Goal: Information Seeking & Learning: Check status

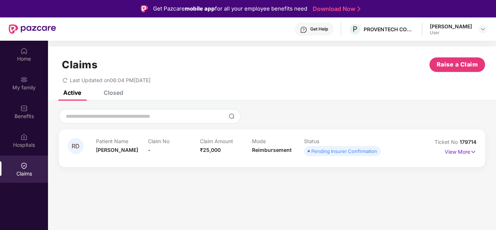
scroll to position [41, 0]
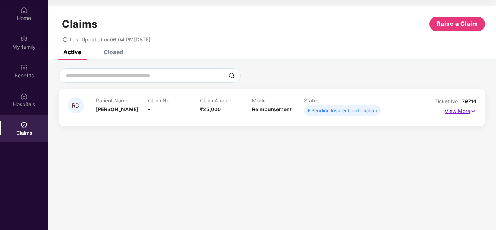
click at [463, 110] on p "View More" at bounding box center [460, 110] width 32 height 10
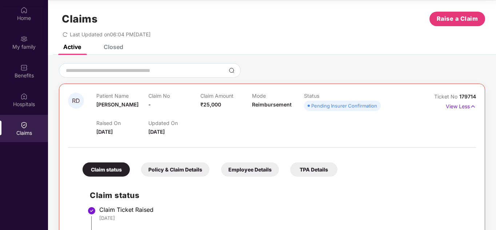
scroll to position [118, 0]
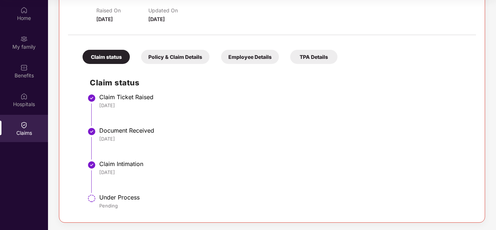
click at [169, 163] on div "Claim Intimation" at bounding box center [283, 163] width 369 height 7
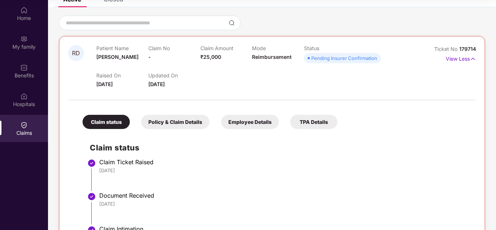
scroll to position [52, 0]
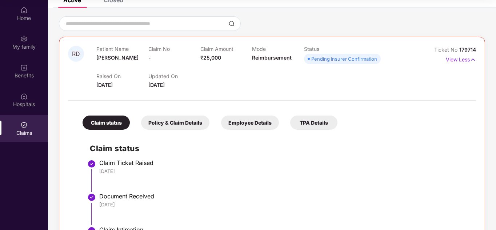
click at [186, 94] on div at bounding box center [272, 96] width 408 height 15
click at [157, 120] on div "Policy & Claim Details" at bounding box center [175, 123] width 68 height 14
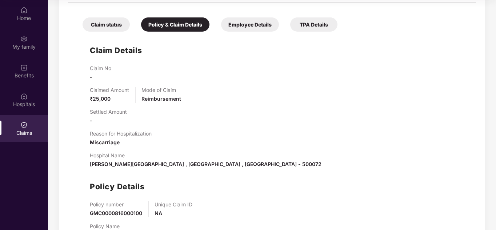
scroll to position [181, 0]
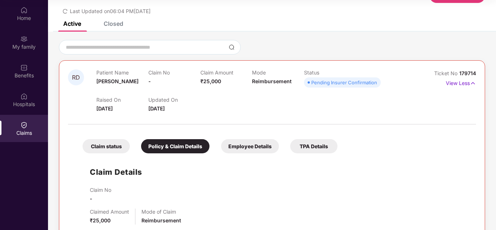
click at [237, 152] on div "Employee Details" at bounding box center [250, 146] width 58 height 14
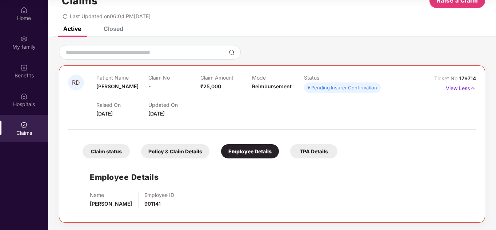
click at [307, 143] on div "Claim status Policy & Claim Details Employee Details TPA Details" at bounding box center [206, 147] width 262 height 21
click at [350, 87] on div "Pending Insurer Confirmation" at bounding box center [344, 87] width 66 height 7
click at [180, 124] on div at bounding box center [272, 125] width 408 height 15
click at [108, 145] on div "Claim status" at bounding box center [105, 151] width 47 height 14
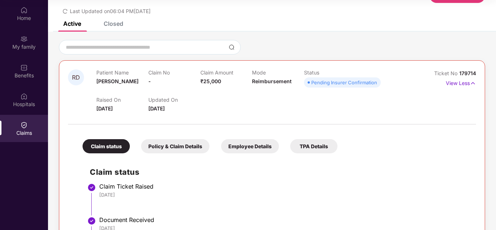
scroll to position [0, 0]
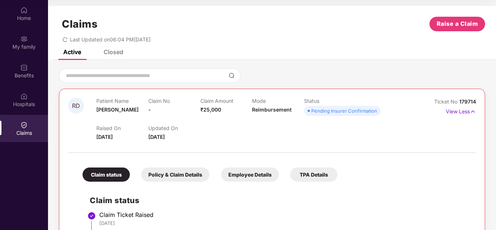
click at [359, 17] on div "Claims Raise a Claim" at bounding box center [272, 24] width 426 height 15
click at [116, 53] on div "Closed" at bounding box center [114, 51] width 20 height 7
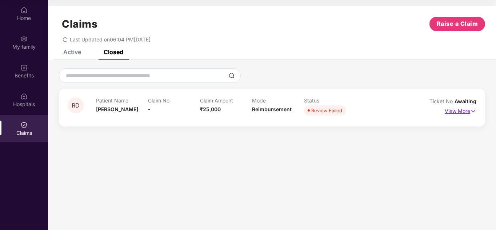
click at [454, 108] on p "View More" at bounding box center [460, 110] width 32 height 10
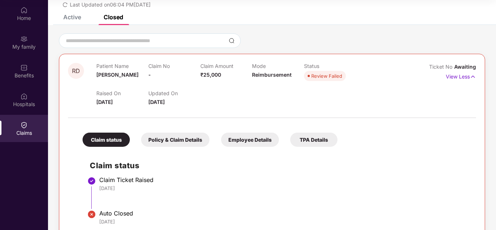
scroll to position [51, 0]
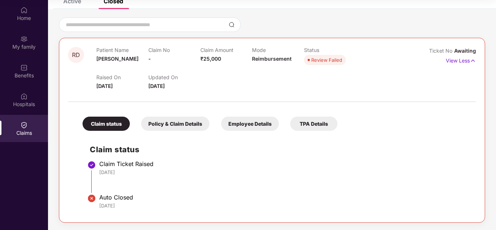
click at [183, 188] on li "Claim Ticket Raised 16 Sep 2025" at bounding box center [279, 179] width 379 height 33
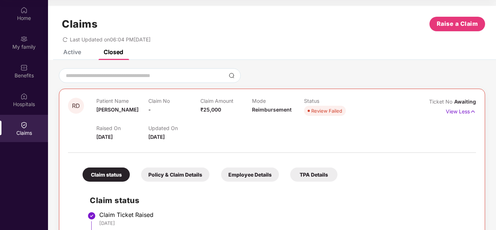
click at [154, 137] on span "18 Sept 2025" at bounding box center [156, 137] width 16 height 6
click at [77, 49] on div "Claims Raise a Claim Last Updated on 06:04 PM, 29 Sep 2025" at bounding box center [272, 28] width 448 height 44
click at [74, 51] on div "Active" at bounding box center [72, 51] width 18 height 7
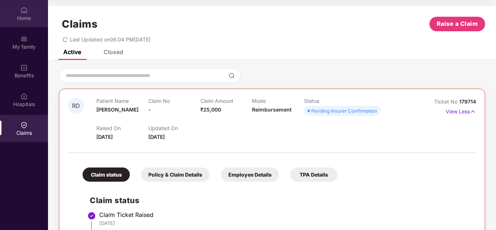
click at [25, 21] on div "Home" at bounding box center [24, 18] width 48 height 7
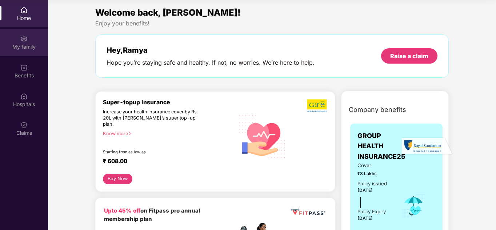
click at [17, 38] on div "My family" at bounding box center [24, 42] width 48 height 27
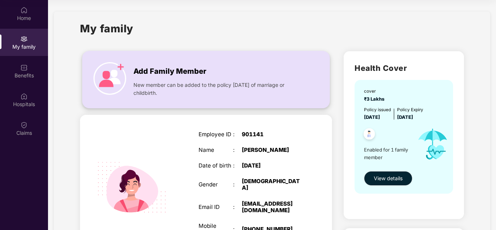
click at [178, 92] on span "New member can be added to the policy within 30 days of marriage or childbirth." at bounding box center [217, 89] width 169 height 16
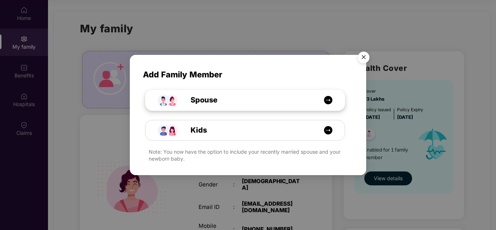
click at [227, 105] on div "Spouse" at bounding box center [248, 99] width 149 height 11
select select "****"
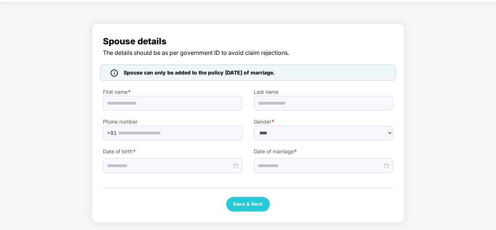
scroll to position [25, 0]
drag, startPoint x: 205, startPoint y: 70, endPoint x: 326, endPoint y: 80, distance: 121.1
click at [326, 80] on div "Spouse can only be added to the policy within 30 days of marriage." at bounding box center [248, 73] width 296 height 16
drag, startPoint x: 297, startPoint y: 74, endPoint x: 119, endPoint y: 65, distance: 177.9
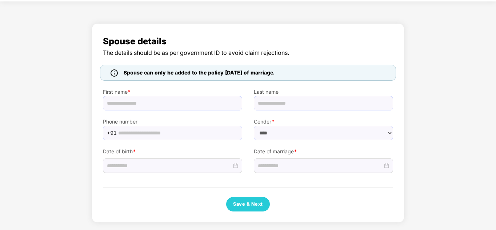
click at [119, 65] on div "Spouse can only be added to the policy within 30 days of marriage." at bounding box center [248, 73] width 296 height 16
click at [112, 75] on img at bounding box center [113, 72] width 7 height 7
click at [122, 69] on div "Spouse can only be added to the policy within 30 days of marriage." at bounding box center [199, 73] width 157 height 8
click at [114, 72] on img at bounding box center [113, 72] width 7 height 7
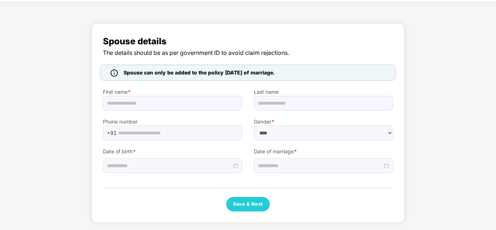
click at [114, 72] on img at bounding box center [113, 72] width 7 height 7
click at [216, 52] on span "The details should be as per government ID to avoid claim rejections." at bounding box center [248, 52] width 290 height 9
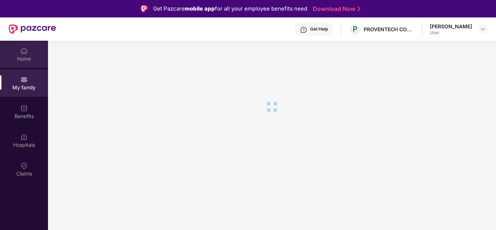
click at [25, 57] on div "Home" at bounding box center [24, 58] width 48 height 7
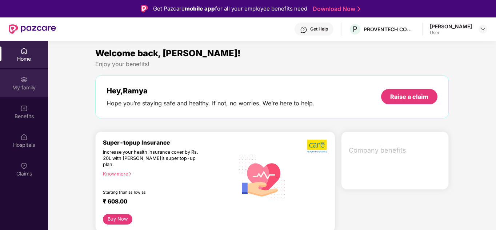
click at [27, 78] on img at bounding box center [23, 79] width 7 height 7
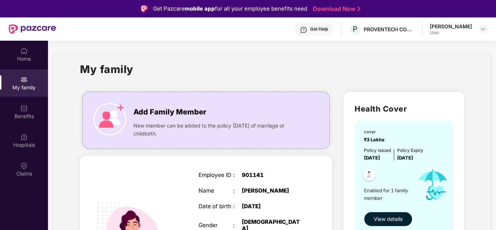
click at [240, 63] on div "My family" at bounding box center [272, 73] width 384 height 25
click at [29, 59] on div "Home" at bounding box center [24, 58] width 48 height 7
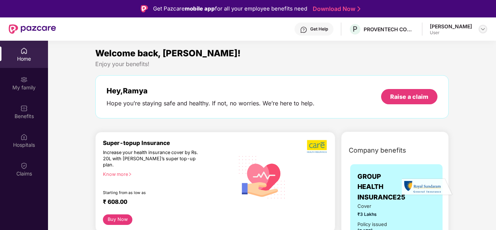
click at [486, 31] on div at bounding box center [482, 29] width 9 height 9
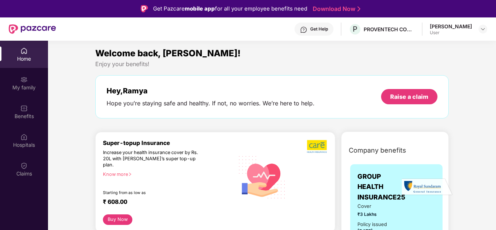
scroll to position [114, 0]
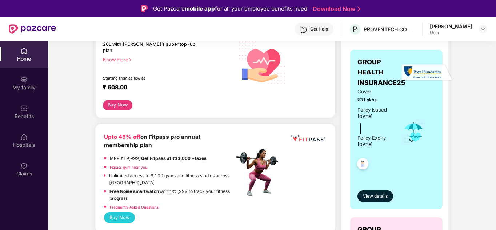
drag, startPoint x: 361, startPoint y: 117, endPoint x: 387, endPoint y: 118, distance: 25.8
click at [387, 118] on div "Policy issued 29 Aug 2025 Policy Expiry 28 Aug 2026" at bounding box center [374, 127] width 34 height 43
drag, startPoint x: 361, startPoint y: 146, endPoint x: 388, endPoint y: 147, distance: 27.3
click at [388, 147] on div "Policy issued 29 Aug 2025 Policy Expiry 28 Aug 2026" at bounding box center [374, 127] width 34 height 43
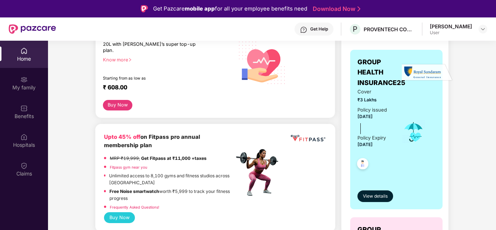
click at [388, 147] on div "Policy issued 29 Aug 2025 Policy Expiry 28 Aug 2026" at bounding box center [374, 127] width 34 height 43
drag, startPoint x: 357, startPoint y: 146, endPoint x: 389, endPoint y: 146, distance: 31.6
click at [389, 146] on div "Policy issued 29 Aug 2025 Policy Expiry 28 Aug 2026" at bounding box center [374, 127] width 34 height 43
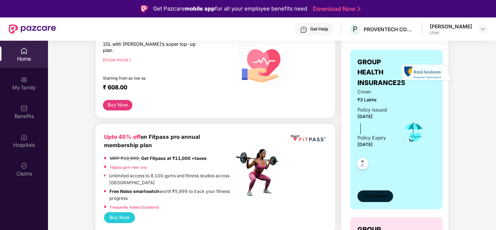
click at [380, 193] on span "View details" at bounding box center [375, 196] width 25 height 7
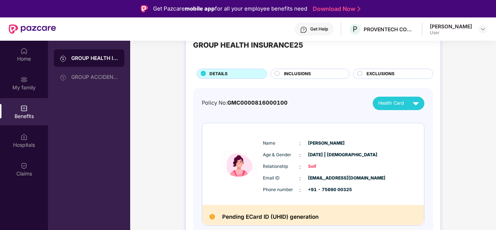
scroll to position [41, 0]
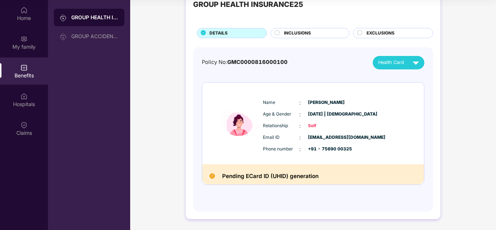
click at [300, 181] on div "Pending ECard ID (UHID) generation" at bounding box center [313, 174] width 222 height 20
click at [255, 180] on h2 "Pending ECard ID (UHID) generation" at bounding box center [270, 176] width 96 height 9
click at [249, 177] on h2 "Pending ECard ID (UHID) generation" at bounding box center [270, 176] width 96 height 9
click at [306, 178] on h2 "Pending ECard ID (UHID) generation" at bounding box center [270, 176] width 96 height 9
click at [305, 34] on span "INCLUSIONS" at bounding box center [297, 33] width 27 height 7
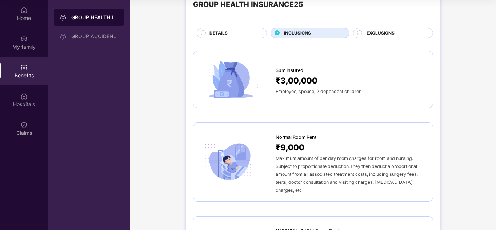
click at [372, 35] on span "EXCLUSIONS" at bounding box center [380, 33] width 28 height 7
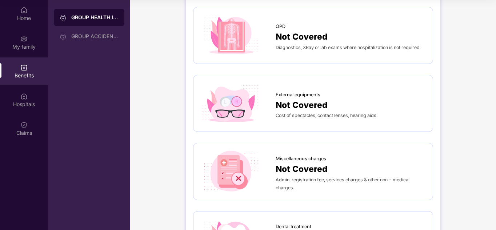
scroll to position [0, 0]
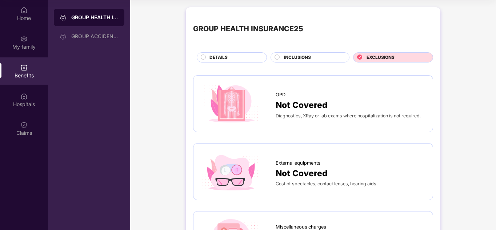
click at [255, 56] on div "DETAILS" at bounding box center [234, 58] width 57 height 8
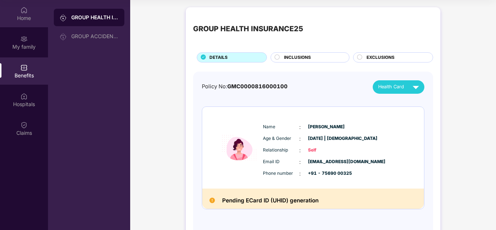
click at [29, 19] on div "Home" at bounding box center [24, 18] width 48 height 7
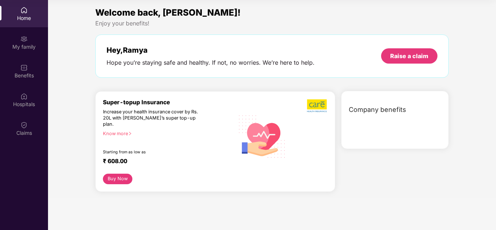
click at [211, 175] on div "Buy Now" at bounding box center [215, 179] width 225 height 11
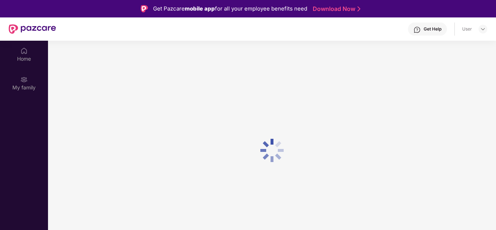
click at [249, 144] on div at bounding box center [272, 150] width 448 height 219
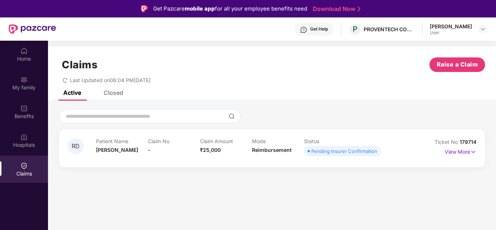
scroll to position [41, 0]
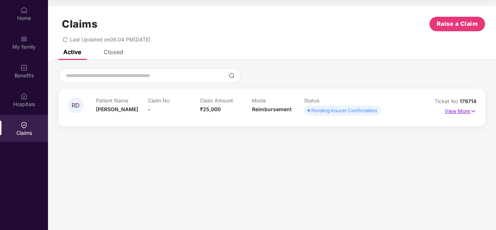
click at [454, 114] on p "View More" at bounding box center [460, 110] width 32 height 10
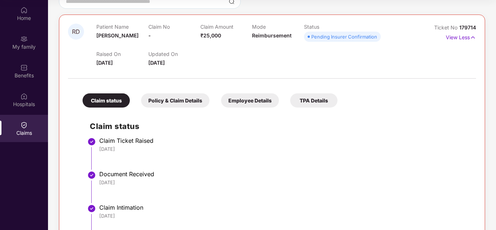
scroll to position [76, 0]
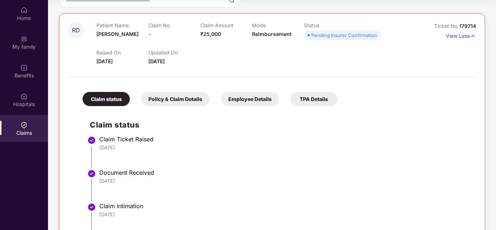
click at [192, 102] on div "Policy & Claim Details" at bounding box center [175, 99] width 68 height 14
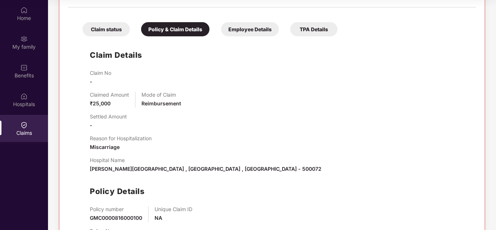
scroll to position [181, 0]
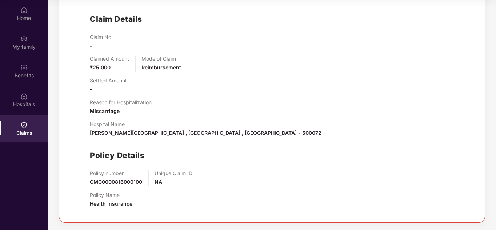
click at [192, 177] on div "Unique Claim ID NA" at bounding box center [173, 178] width 38 height 16
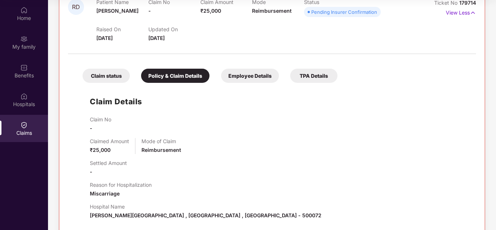
scroll to position [98, 0]
click at [238, 80] on div "Employee Details" at bounding box center [250, 76] width 58 height 14
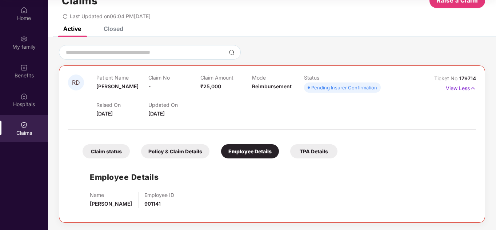
click at [298, 150] on div "TPA Details" at bounding box center [313, 151] width 47 height 14
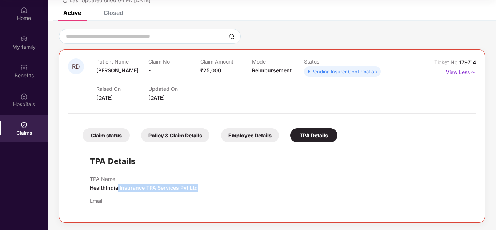
drag, startPoint x: 118, startPoint y: 188, endPoint x: 226, endPoint y: 182, distance: 108.8
click at [226, 182] on div "TPA Name HealthIndia Insurance TPA Services Pvt Ltd" at bounding box center [279, 184] width 379 height 16
click at [126, 135] on div "Claim status" at bounding box center [105, 135] width 47 height 14
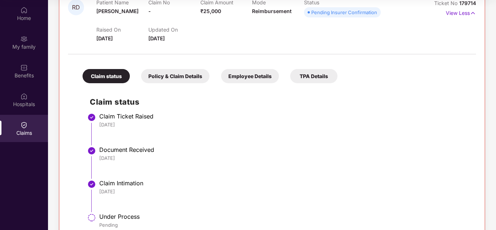
scroll to position [0, 0]
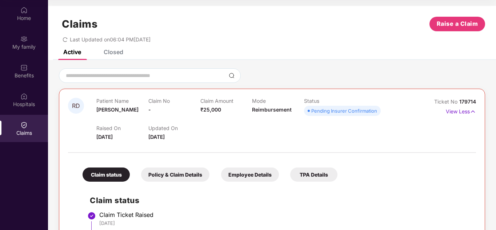
click at [105, 57] on div "Closed" at bounding box center [108, 52] width 31 height 16
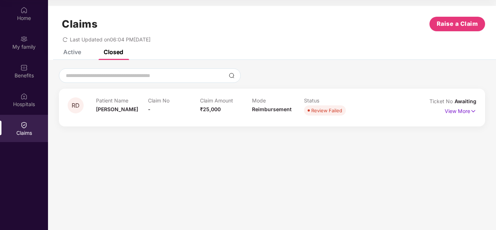
click at [77, 55] on div "Active" at bounding box center [72, 51] width 18 height 7
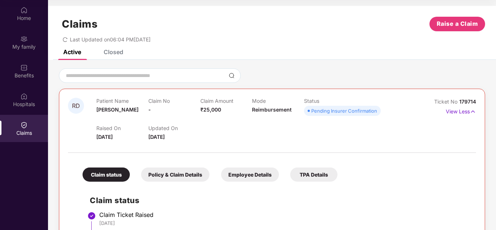
click at [178, 59] on div "Active Closed" at bounding box center [272, 55] width 448 height 10
